Goal: Task Accomplishment & Management: Manage account settings

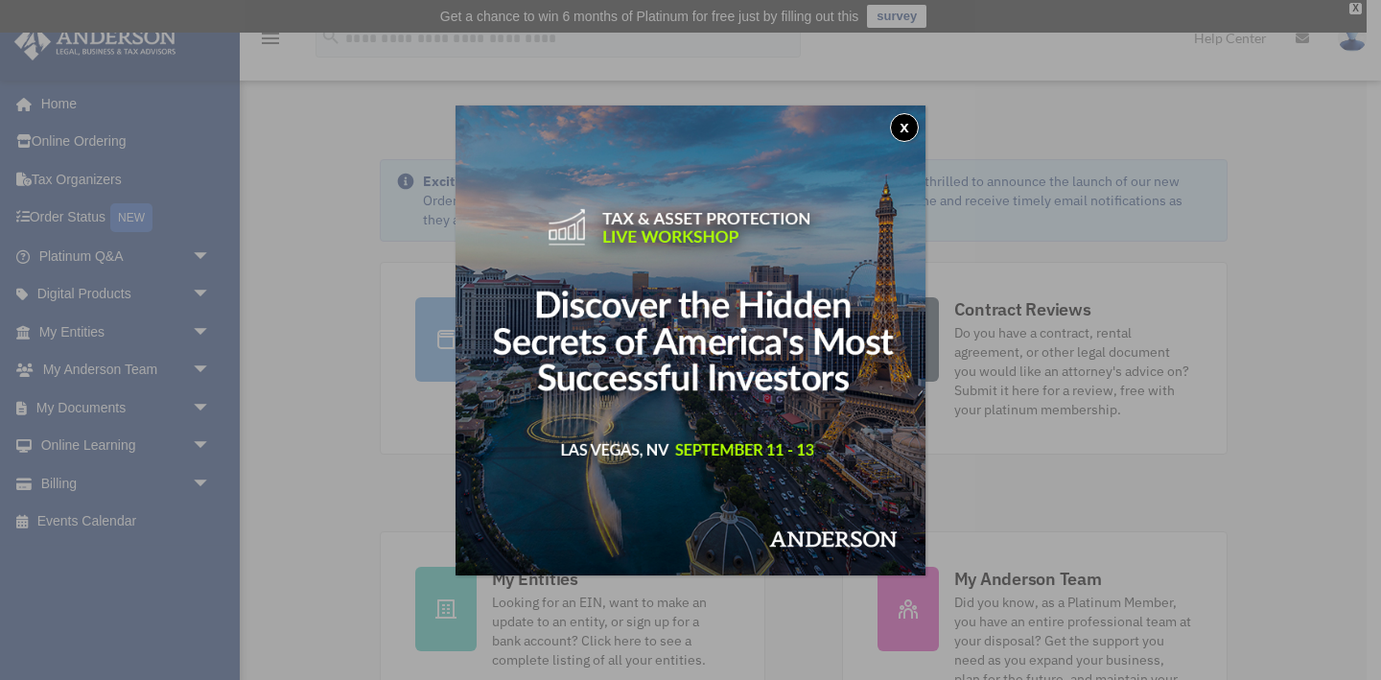
click at [317, 422] on div "x" at bounding box center [690, 340] width 1381 height 680
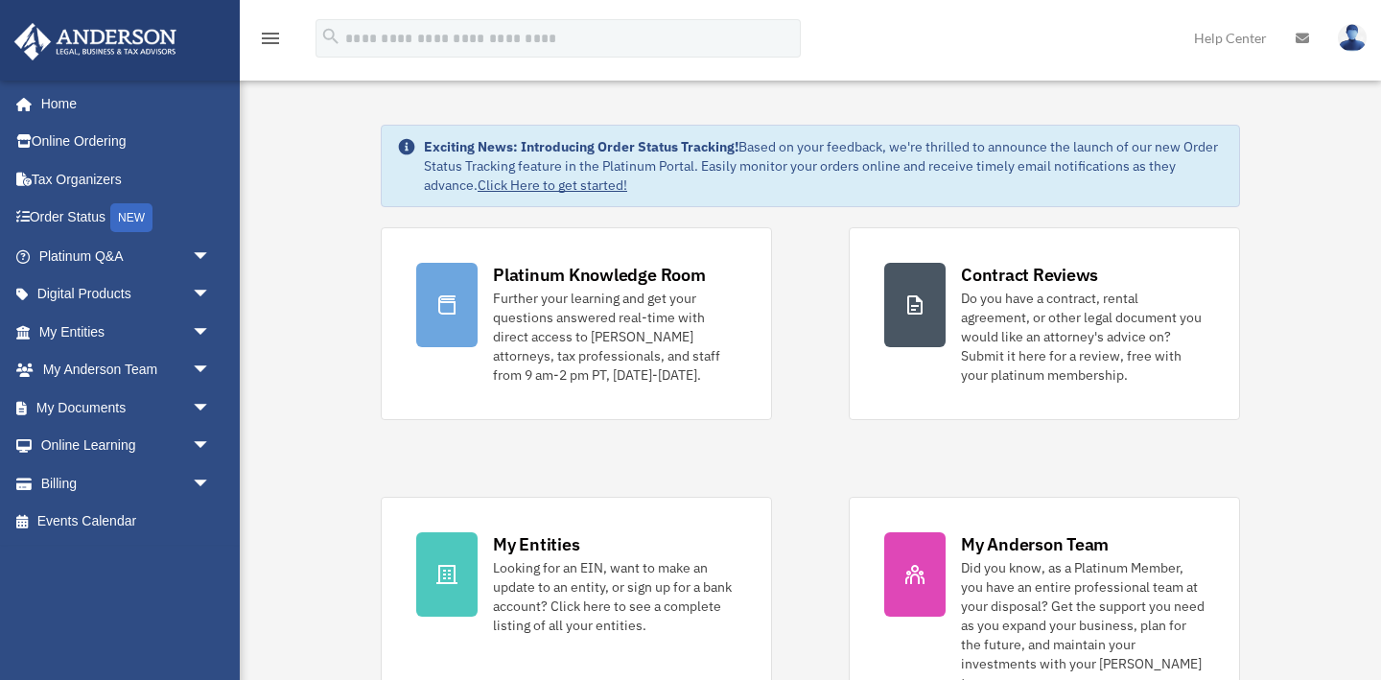
scroll to position [36, 0]
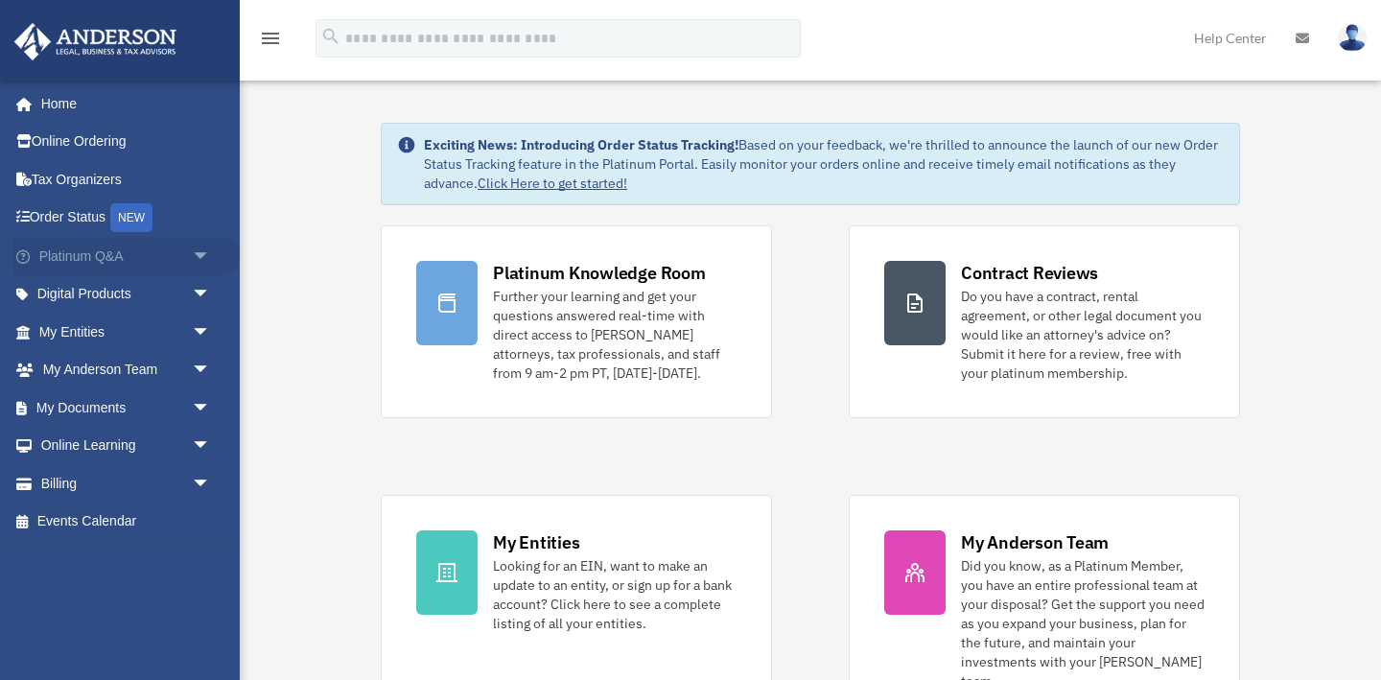
click at [131, 261] on link "Platinum Q&A arrow_drop_down" at bounding box center [126, 256] width 226 height 38
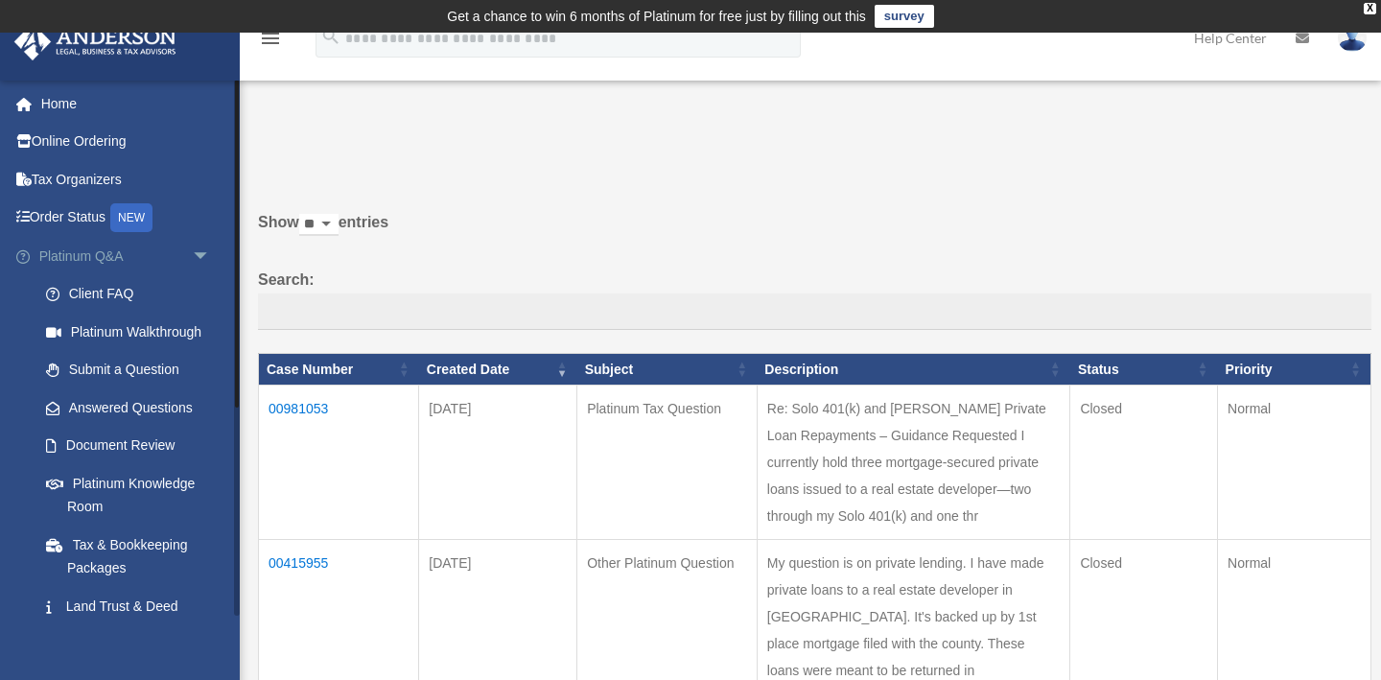
click at [198, 257] on span "arrow_drop_down" at bounding box center [211, 256] width 38 height 39
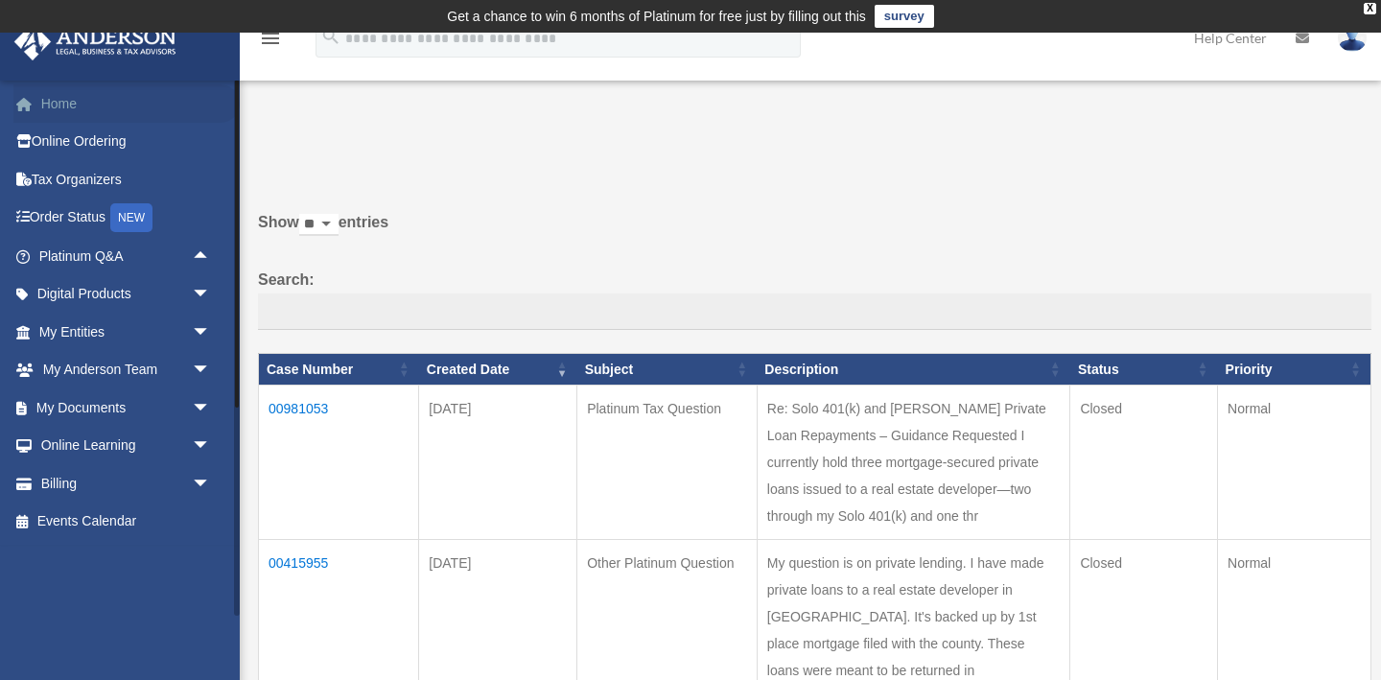
click at [62, 107] on link "Home" at bounding box center [126, 103] width 226 height 38
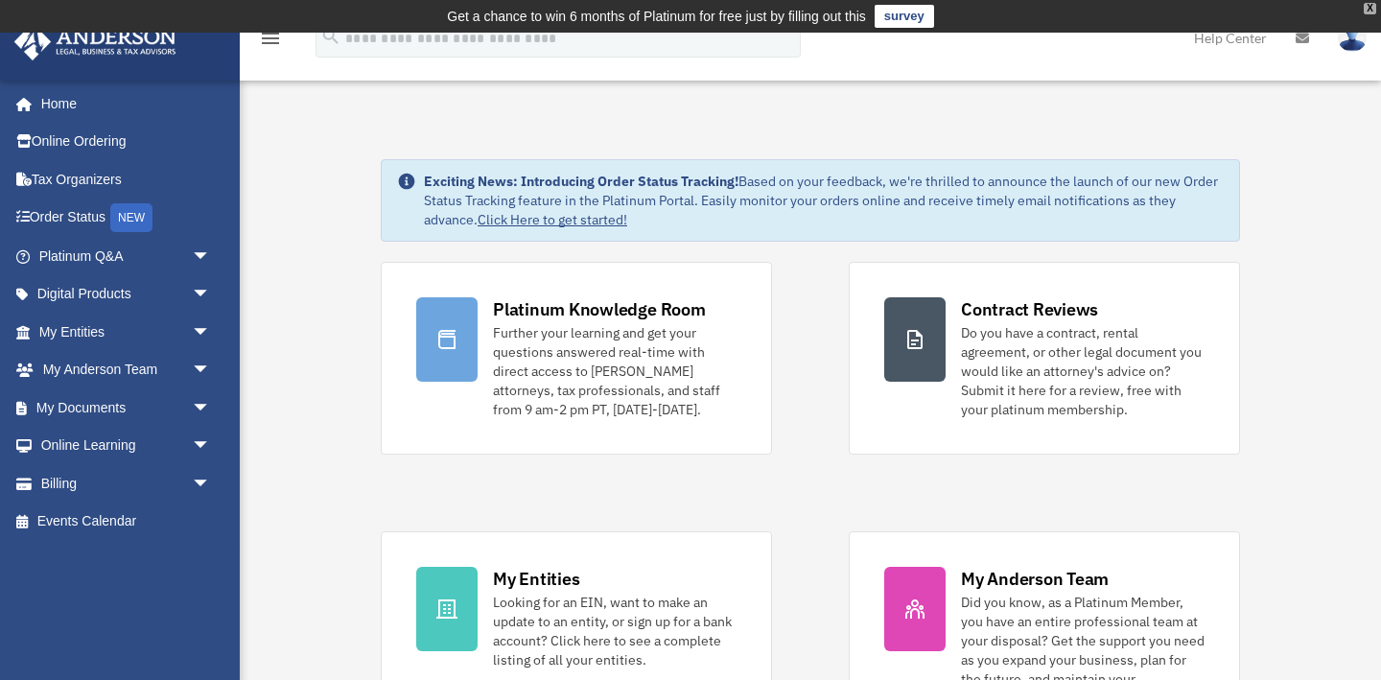
click at [1368, 12] on div "X" at bounding box center [1369, 9] width 12 height 12
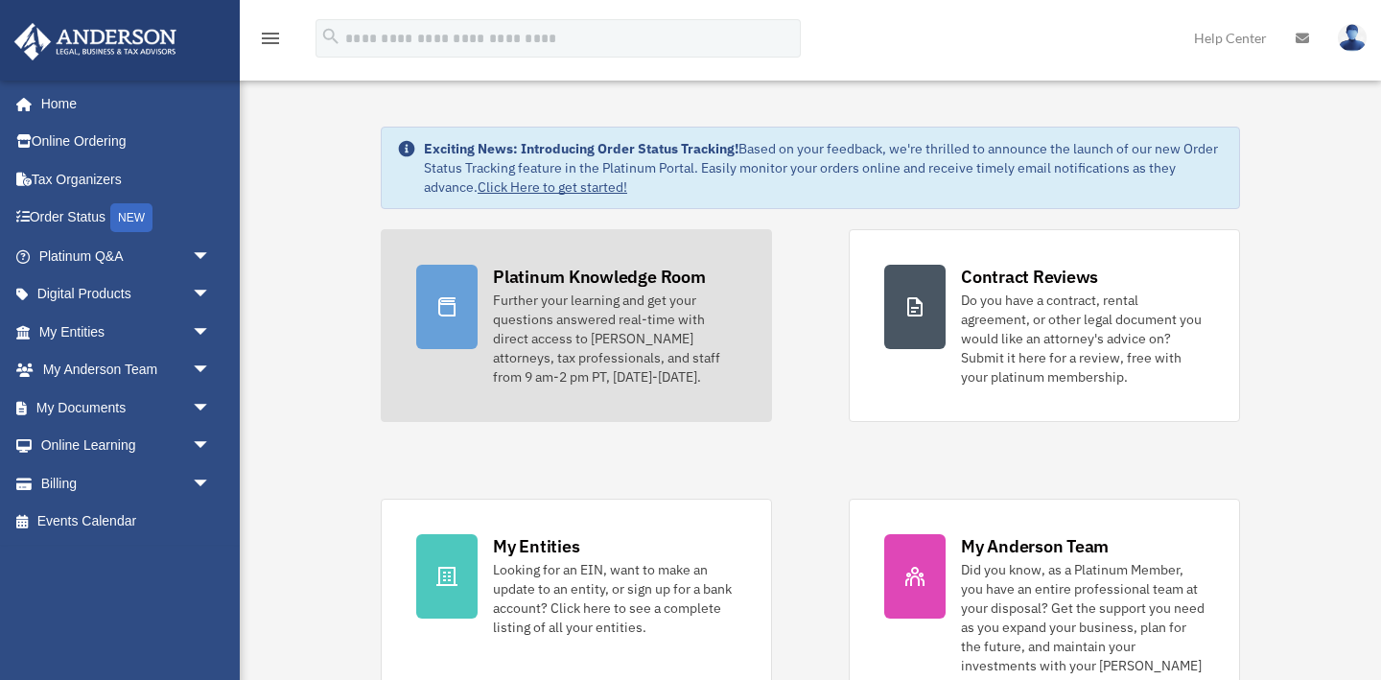
click at [576, 336] on div "Further your learning and get your questions answered real-time with direct acc…" at bounding box center [615, 339] width 244 height 96
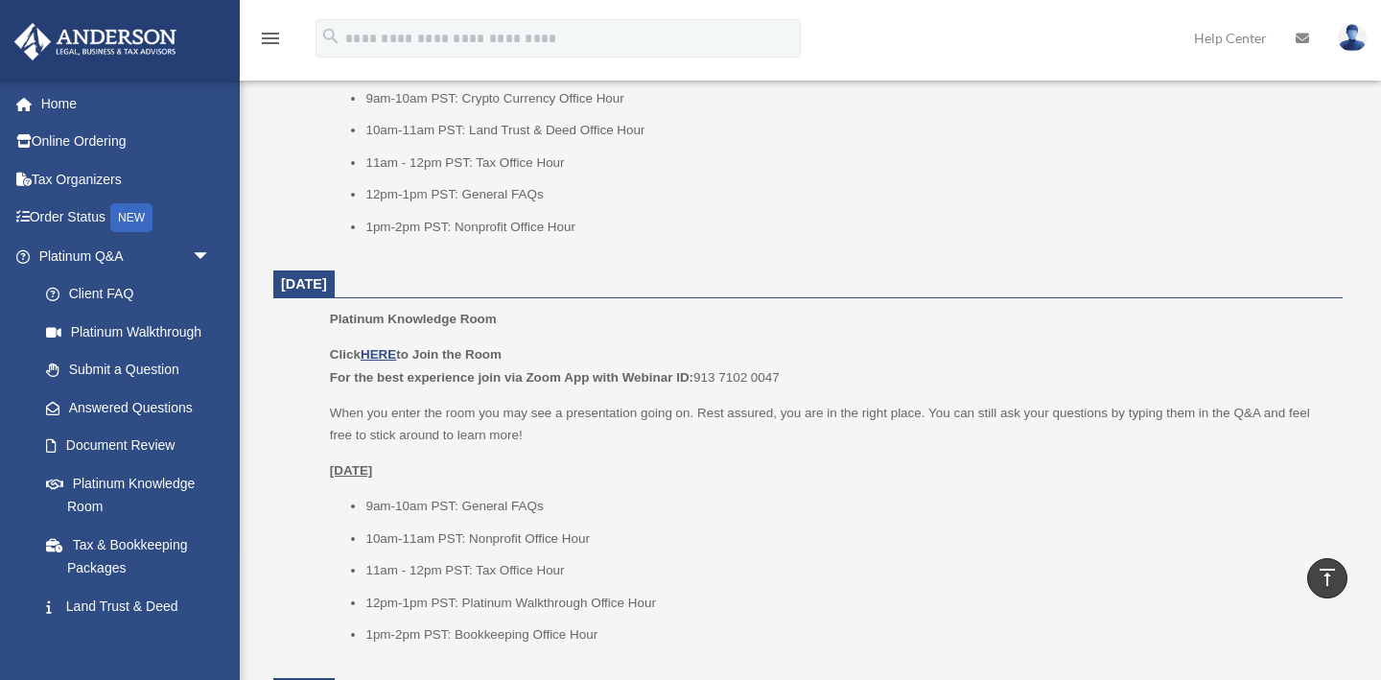
scroll to position [1074, 0]
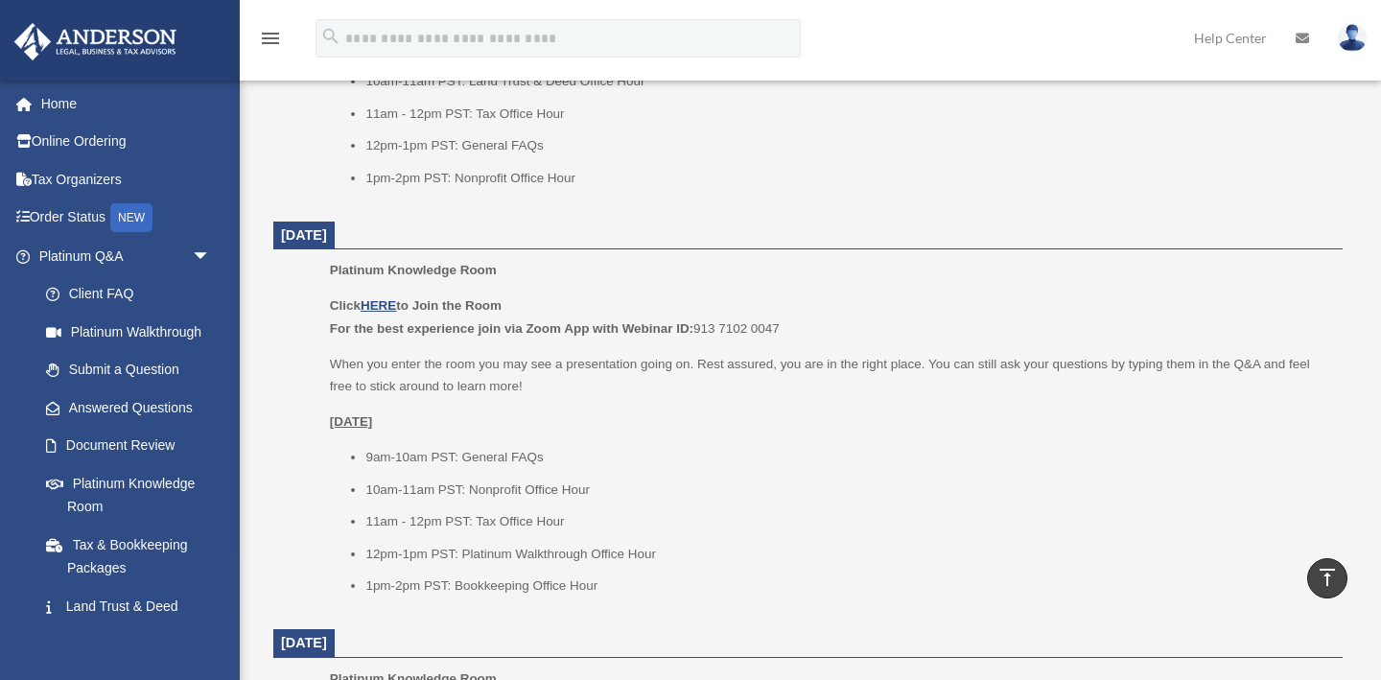
click at [1355, 34] on img at bounding box center [1352, 38] width 29 height 28
click at [1348, 37] on img at bounding box center [1352, 38] width 29 height 28
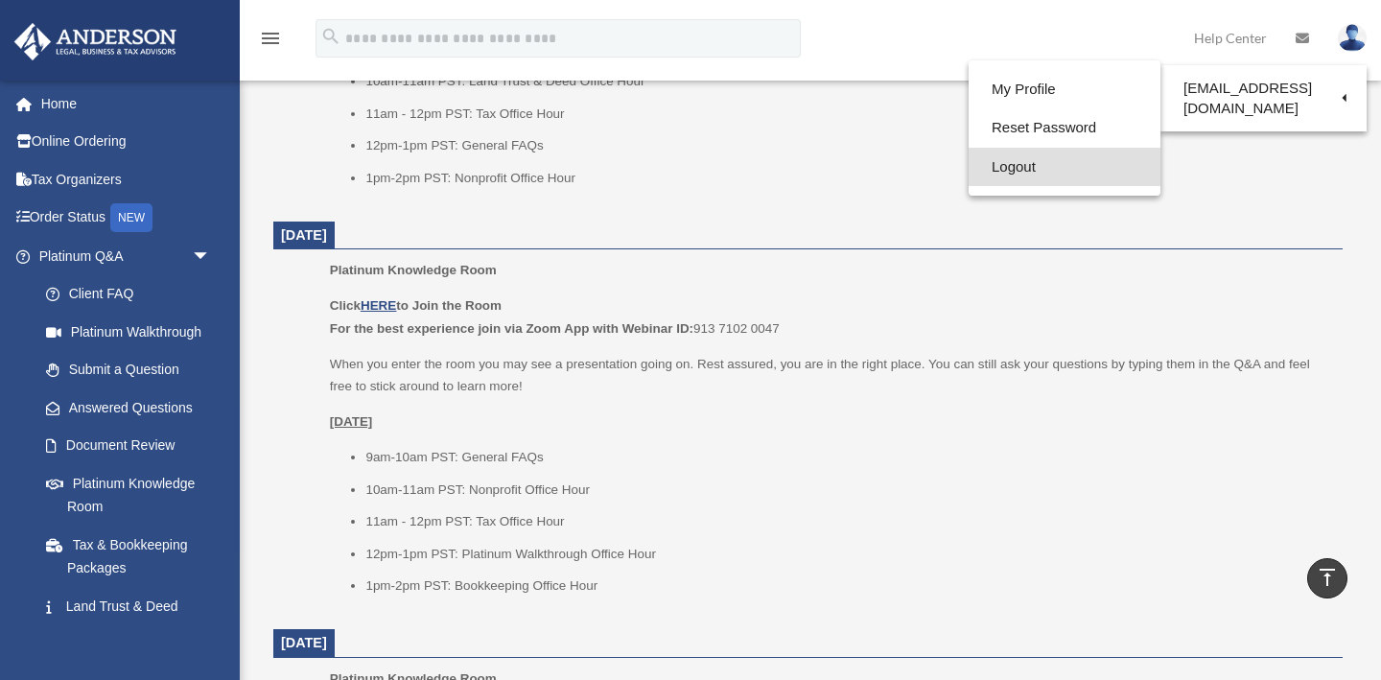
click at [1012, 170] on link "Logout" at bounding box center [1064, 167] width 192 height 39
